Goal: Information Seeking & Learning: Learn about a topic

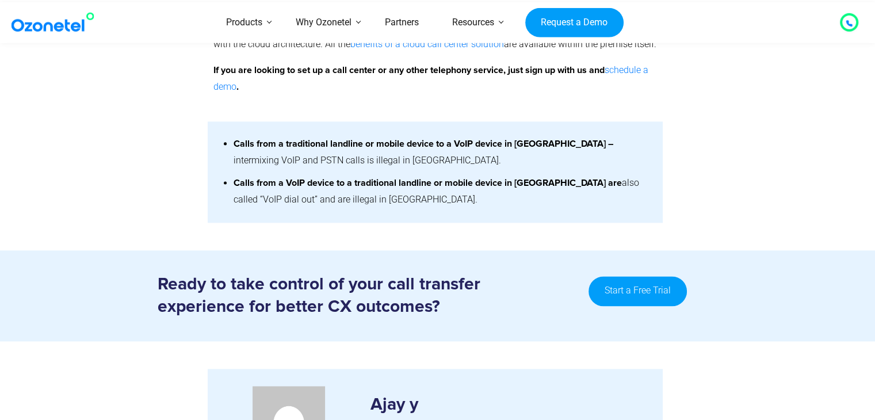
scroll to position [1495, 0]
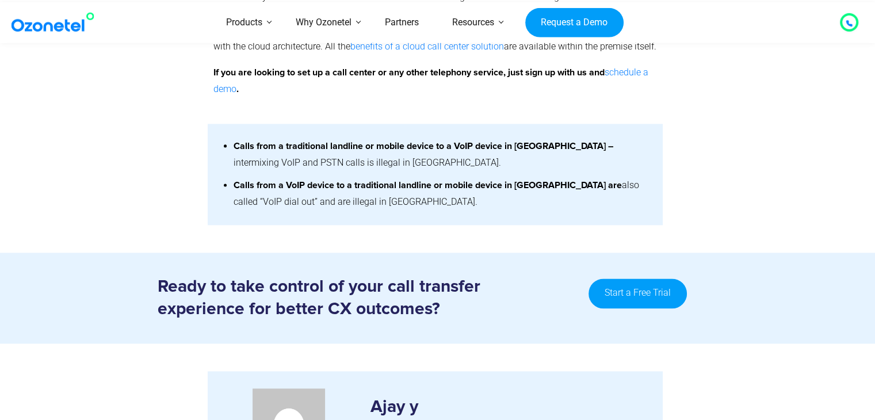
click at [203, 275] on h3 "Ready to take control of your call transfer experience for better CX outcomes?" at bounding box center [367, 297] width 419 height 45
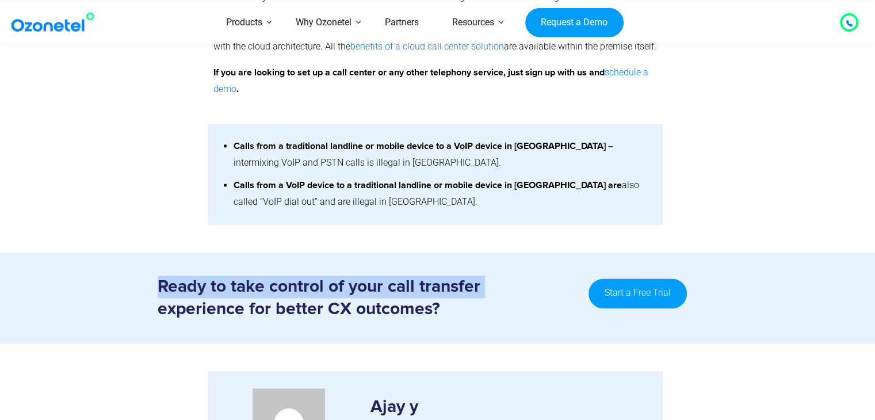
click at [203, 275] on h3 "Ready to take control of your call transfer experience for better CX outcomes?" at bounding box center [367, 297] width 419 height 45
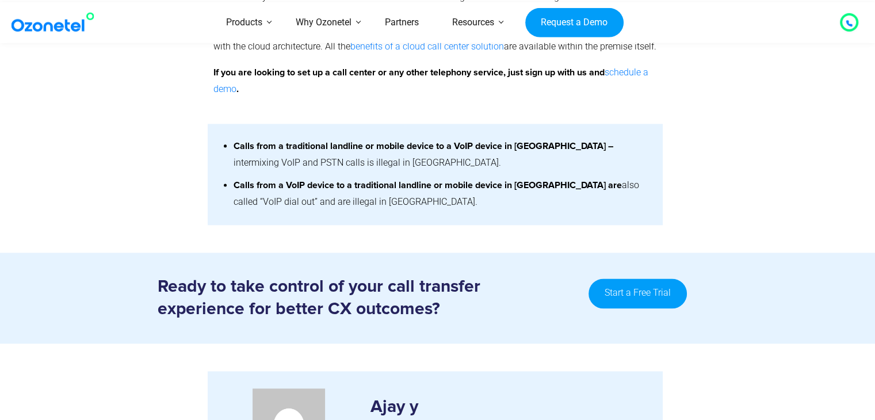
click at [186, 275] on h3 "Ready to take control of your call transfer experience for better CX outcomes?" at bounding box center [367, 297] width 419 height 45
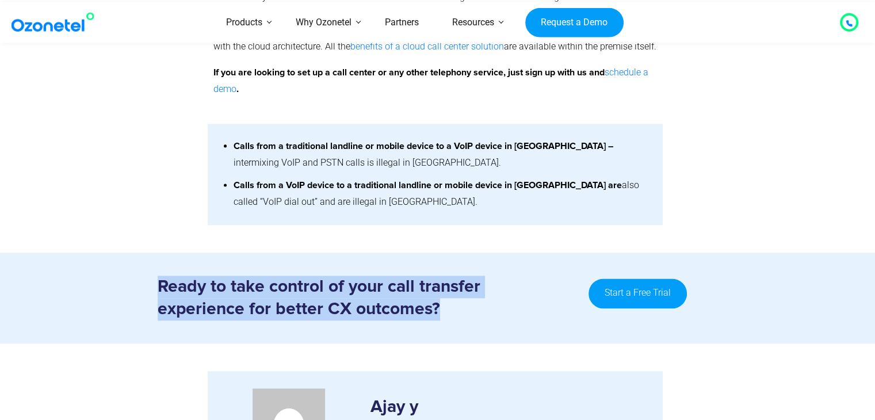
drag, startPoint x: 160, startPoint y: 256, endPoint x: 441, endPoint y: 284, distance: 281.4
click at [441, 284] on h3 "Ready to take control of your call transfer experience for better CX outcomes?" at bounding box center [367, 297] width 419 height 45
click at [442, 284] on h3 "Ready to take control of your call transfer experience for better CX outcomes?" at bounding box center [367, 297] width 419 height 45
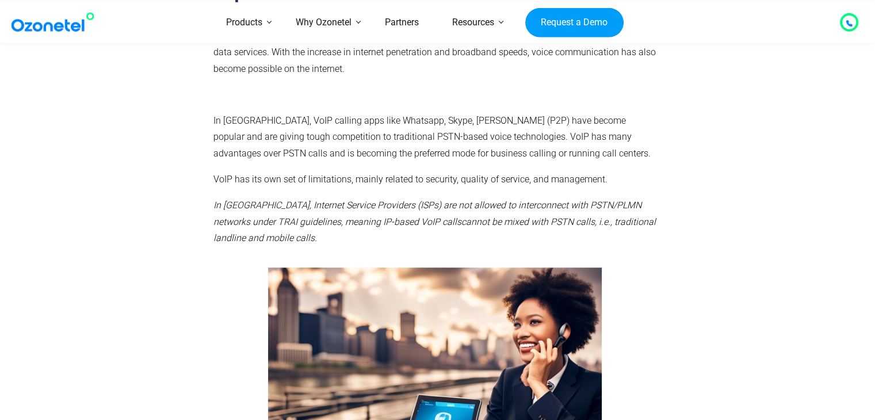
scroll to position [748, 0]
